Goal: Navigation & Orientation: Find specific page/section

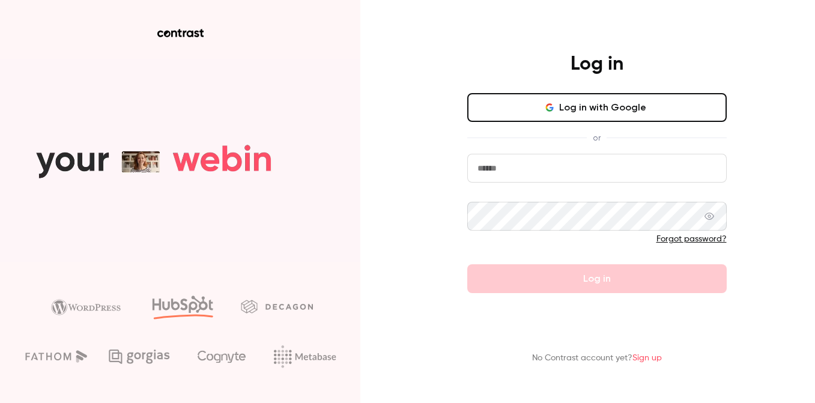
click at [550, 104] on icon "button" at bounding box center [550, 108] width 10 height 10
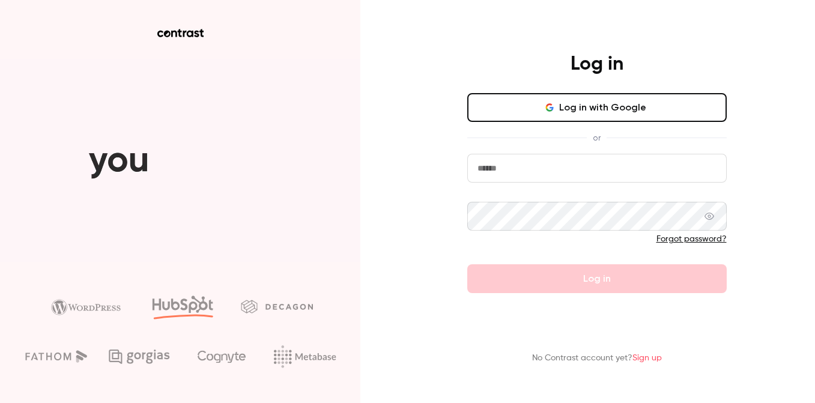
click at [507, 102] on button "Log in with Google" at bounding box center [596, 107] width 259 height 29
